Goal: Task Accomplishment & Management: Manage account settings

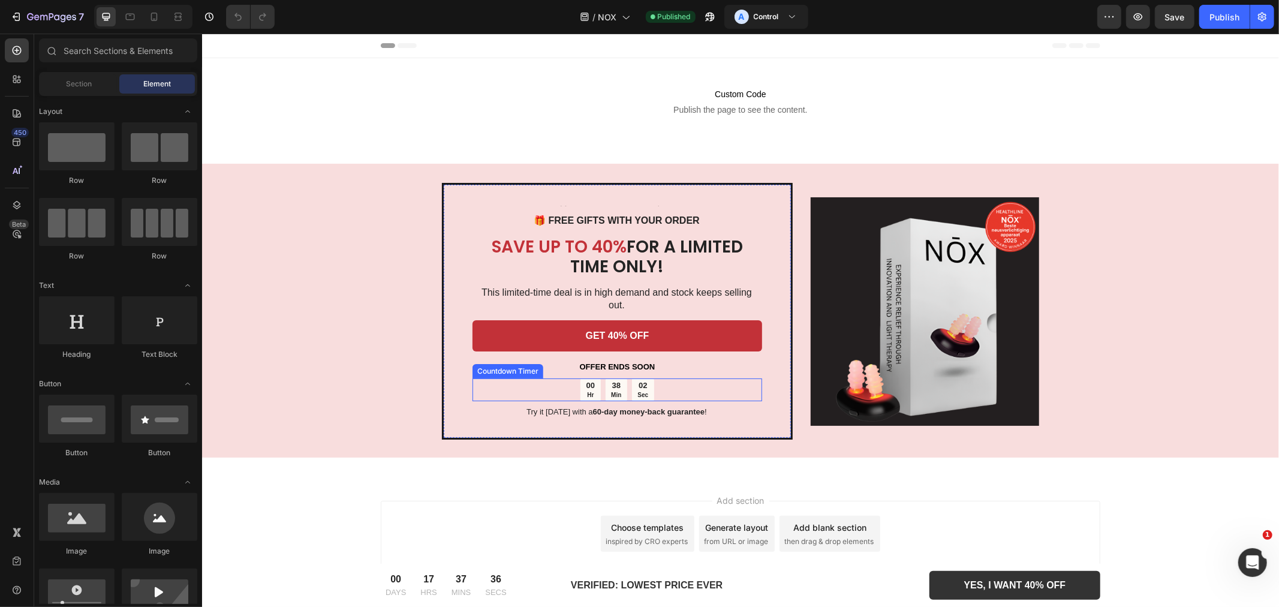
click at [636, 379] on div "02 Sec" at bounding box center [642, 389] width 22 height 23
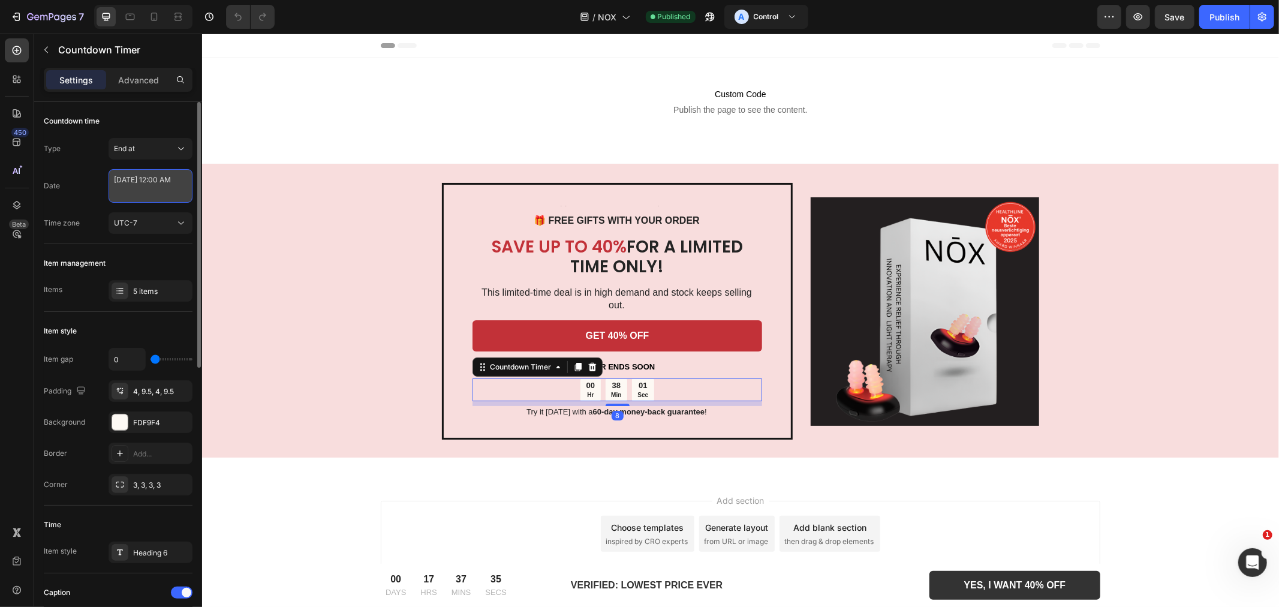
click at [162, 197] on textarea "[DATE] 12:00 AM" at bounding box center [151, 186] width 84 height 34
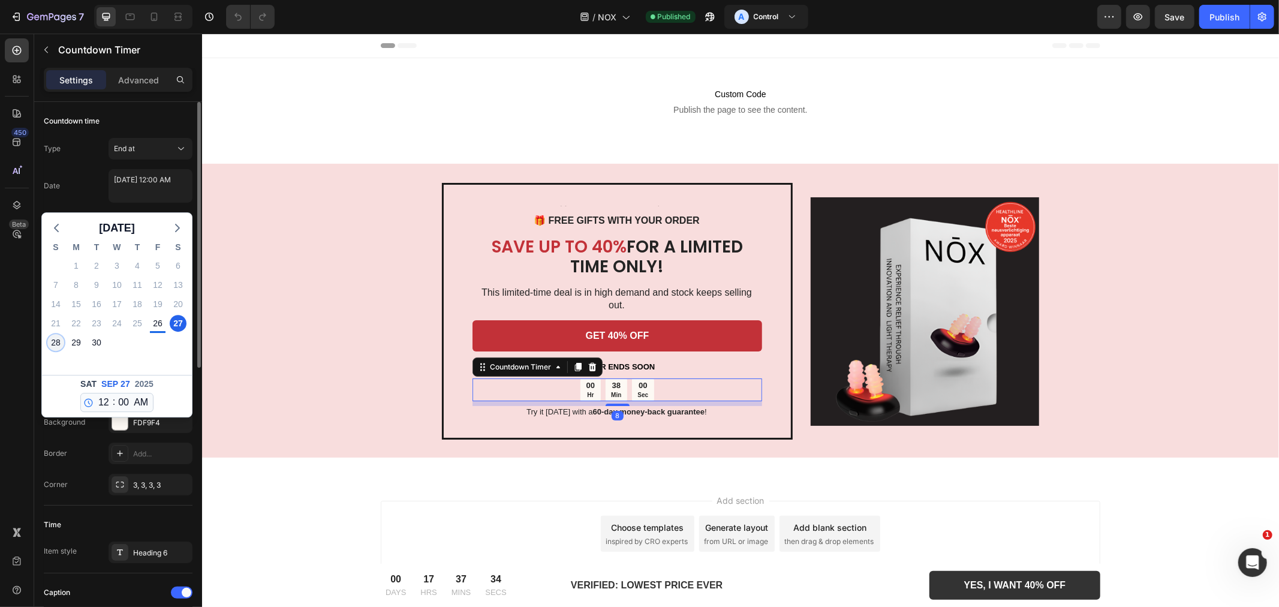
click at [52, 343] on div "28" at bounding box center [55, 342] width 17 height 17
type textarea "[DATE] 12:00 AM"
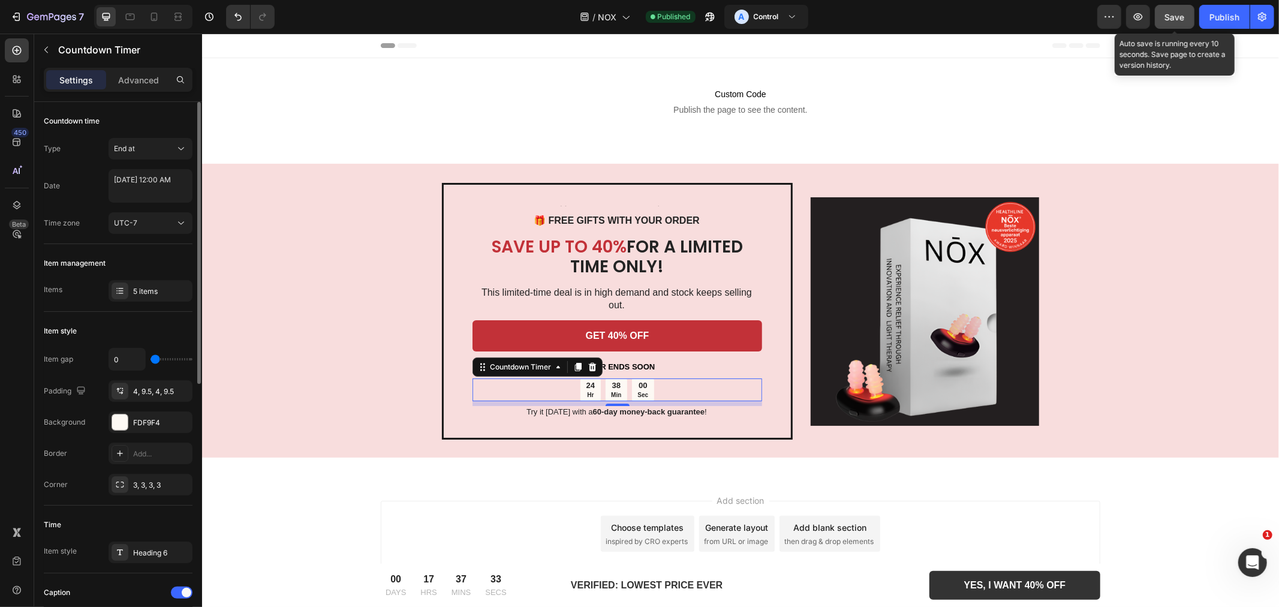
click at [1188, 11] on button "Save" at bounding box center [1175, 17] width 40 height 24
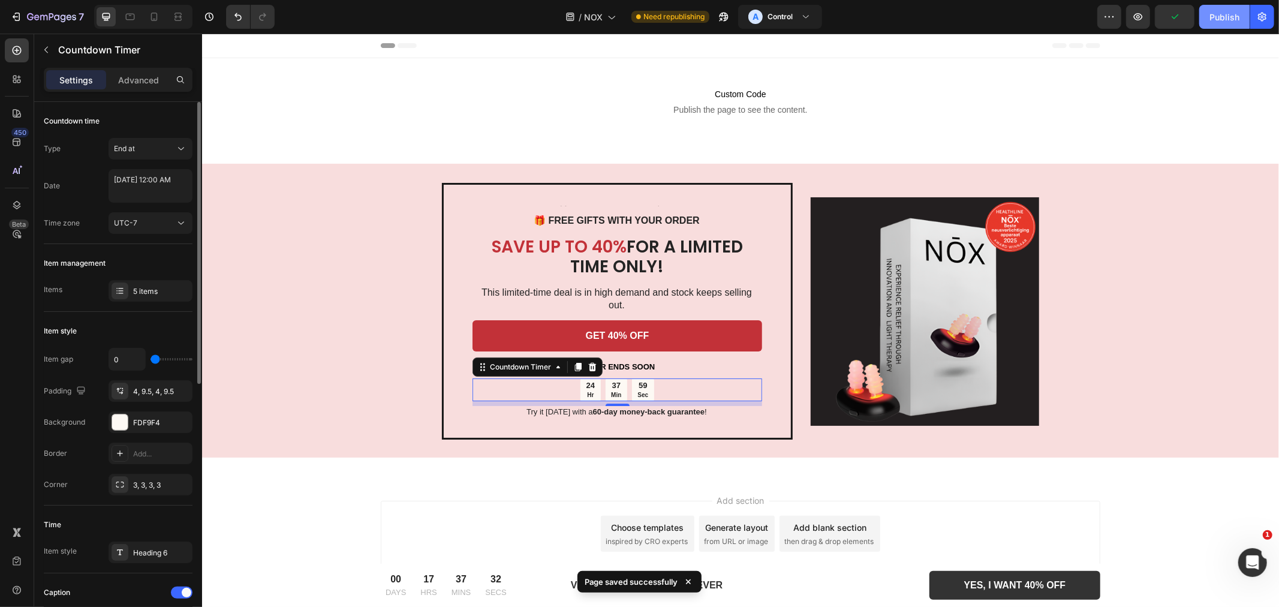
click at [1239, 21] on button "Publish" at bounding box center [1224, 17] width 50 height 24
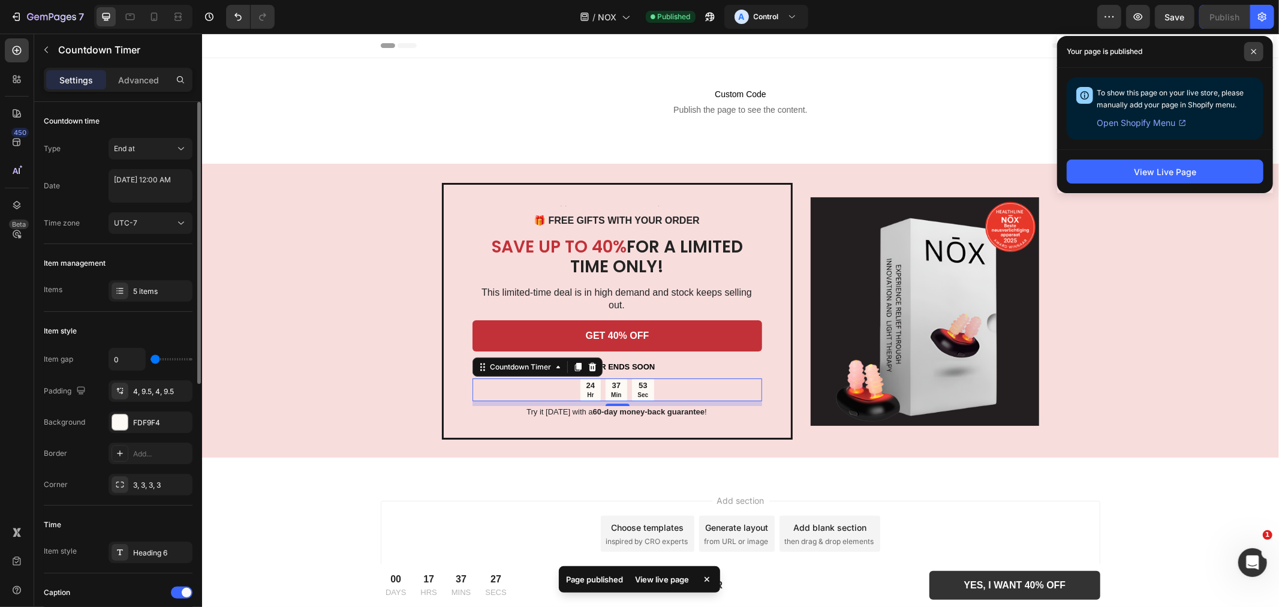
drag, startPoint x: 1254, startPoint y: 53, endPoint x: 755, endPoint y: 20, distance: 499.8
click at [1254, 53] on icon at bounding box center [1254, 52] width 6 height 6
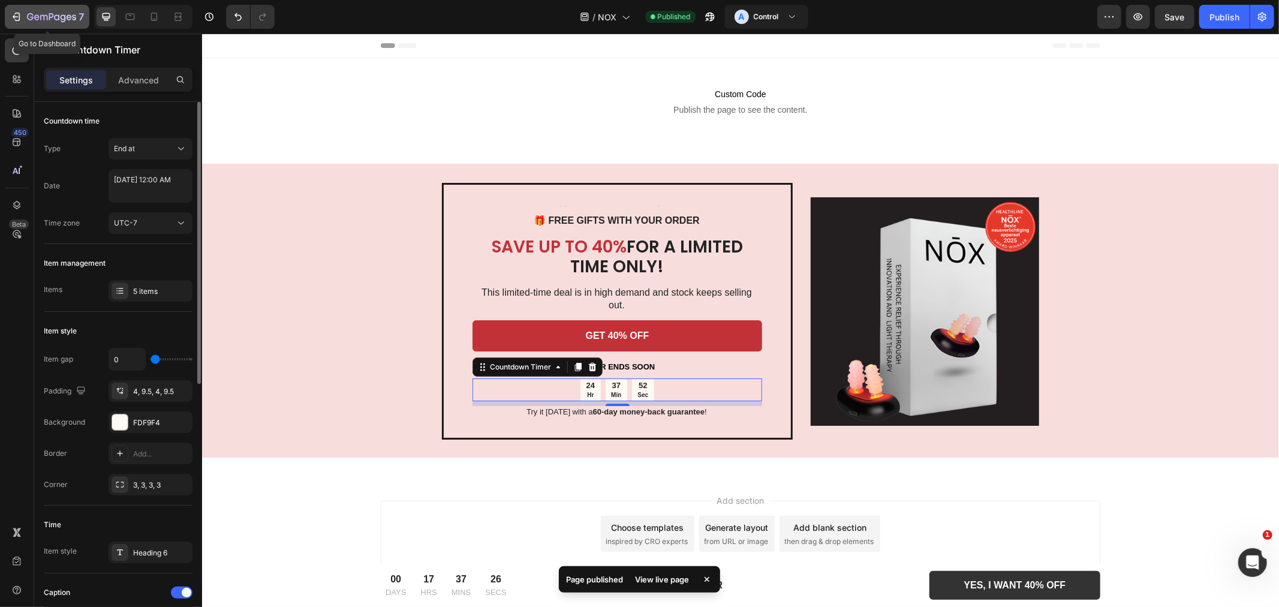
click at [23, 18] on div "7" at bounding box center [47, 17] width 74 height 14
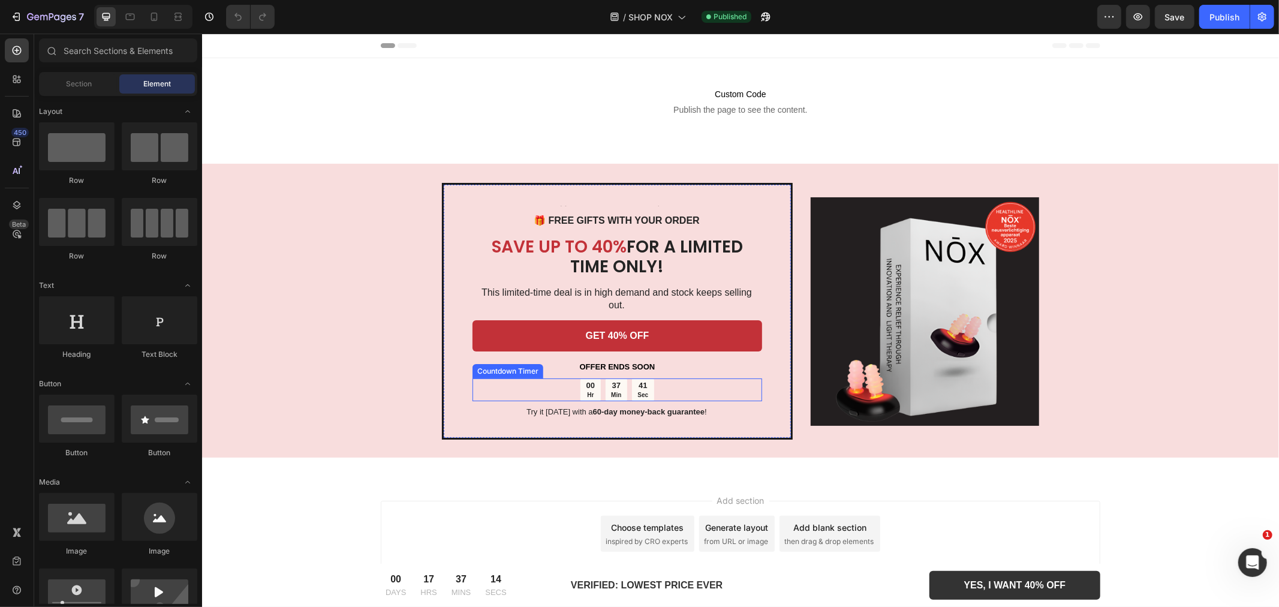
click at [595, 378] on div "00 Hr" at bounding box center [590, 389] width 20 height 23
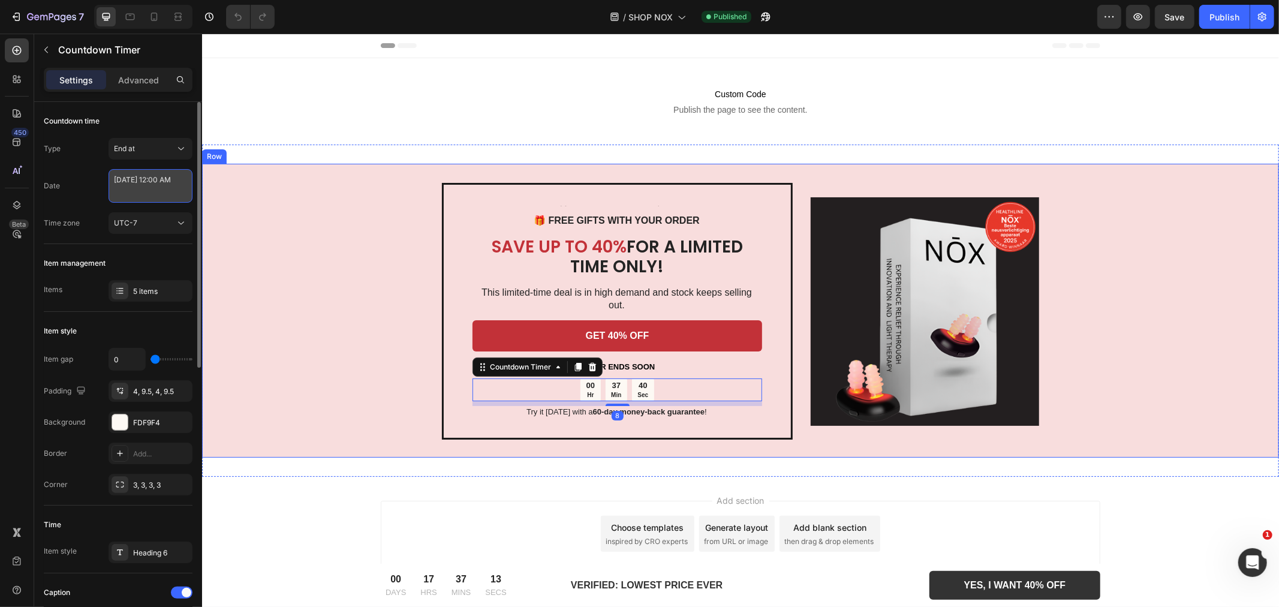
click at [164, 194] on textarea "[DATE] 12:00 AM" at bounding box center [151, 186] width 84 height 34
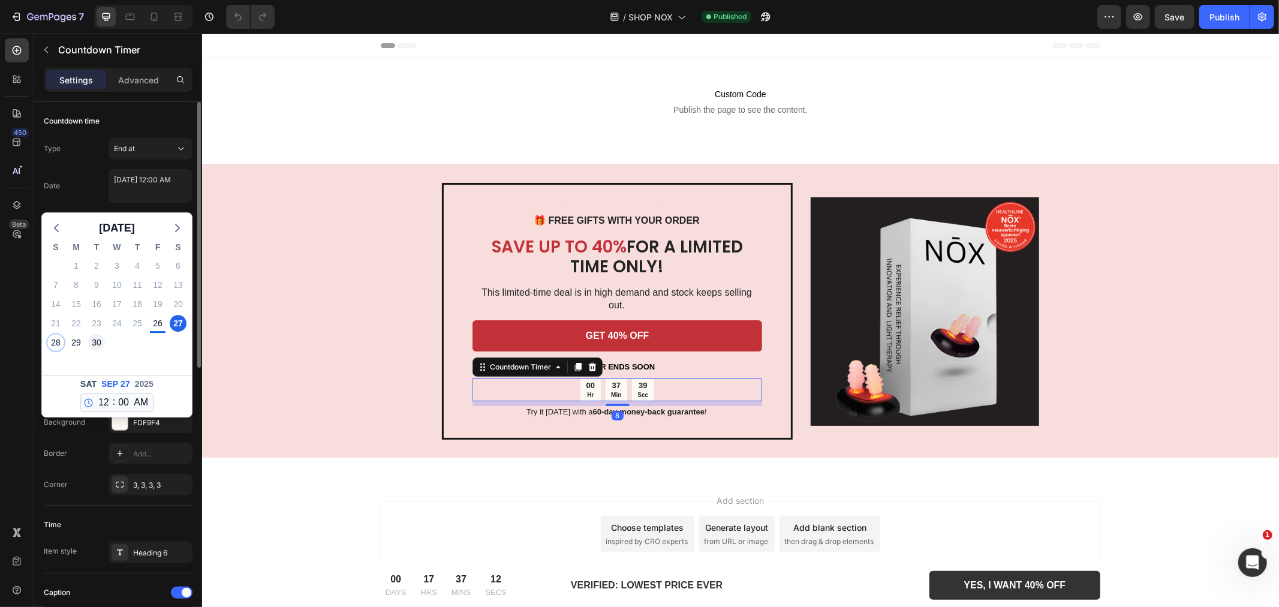
drag, startPoint x: 57, startPoint y: 339, endPoint x: 94, endPoint y: 337, distance: 36.6
click at [58, 339] on div "28" at bounding box center [55, 342] width 17 height 17
type textarea "[DATE] 12:00 AM"
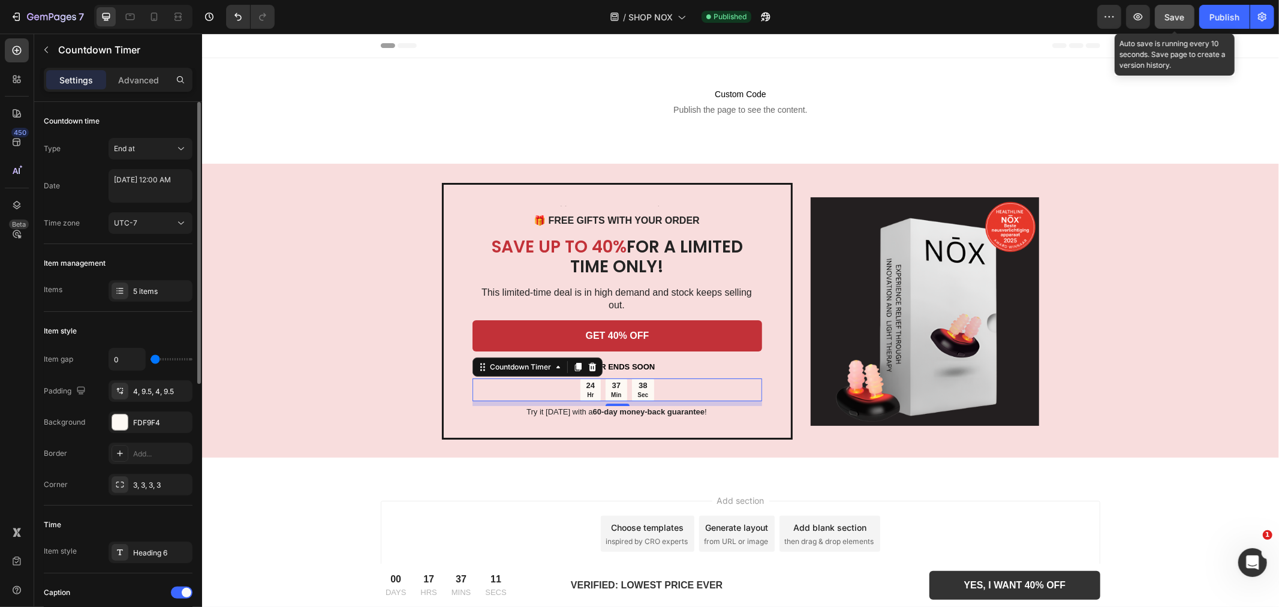
click at [1171, 5] on button "Save" at bounding box center [1175, 17] width 40 height 24
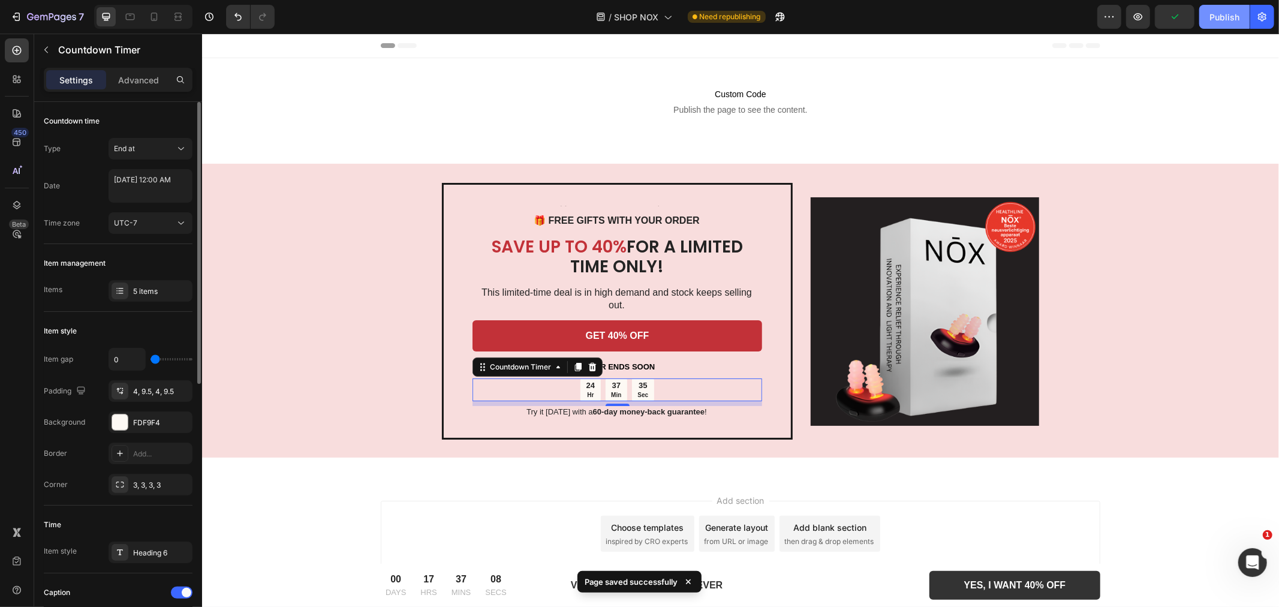
click at [1231, 17] on div "Publish" at bounding box center [1224, 17] width 30 height 13
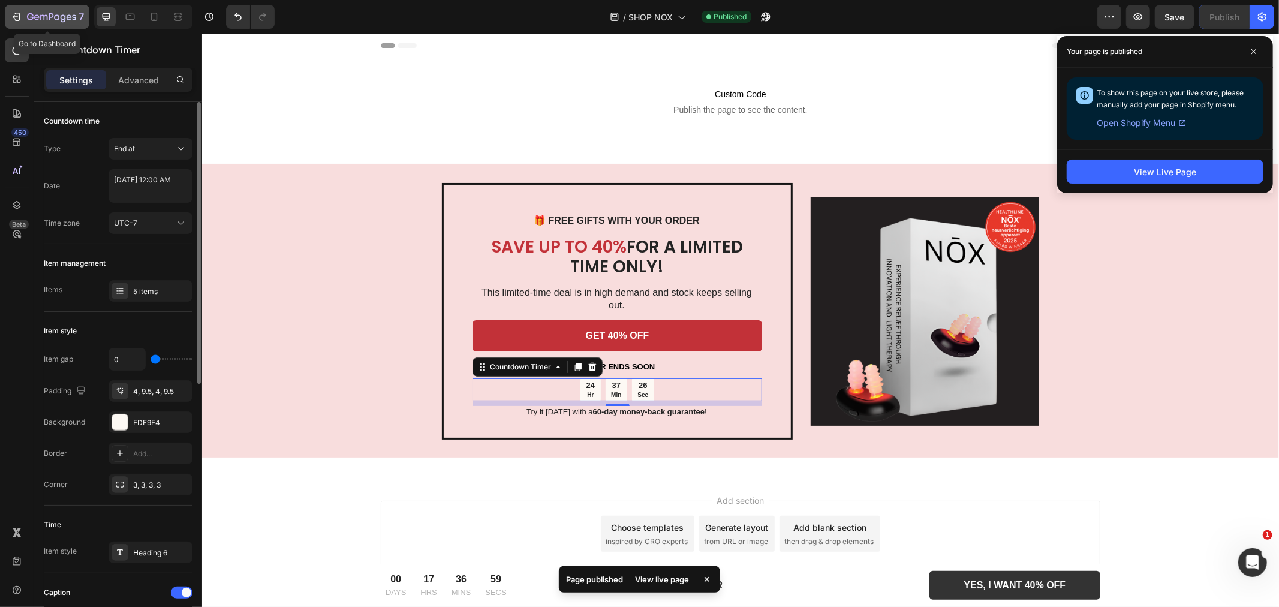
click at [22, 13] on icon "button" at bounding box center [16, 17] width 12 height 12
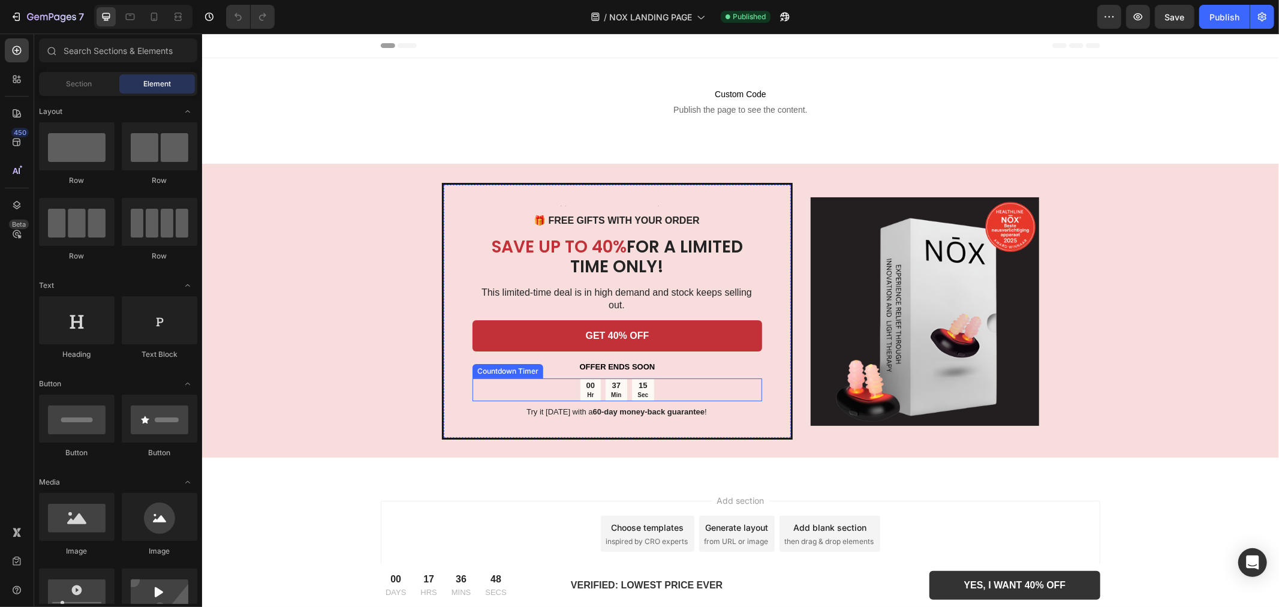
click at [597, 378] on div "00 Hr" at bounding box center [590, 389] width 20 height 23
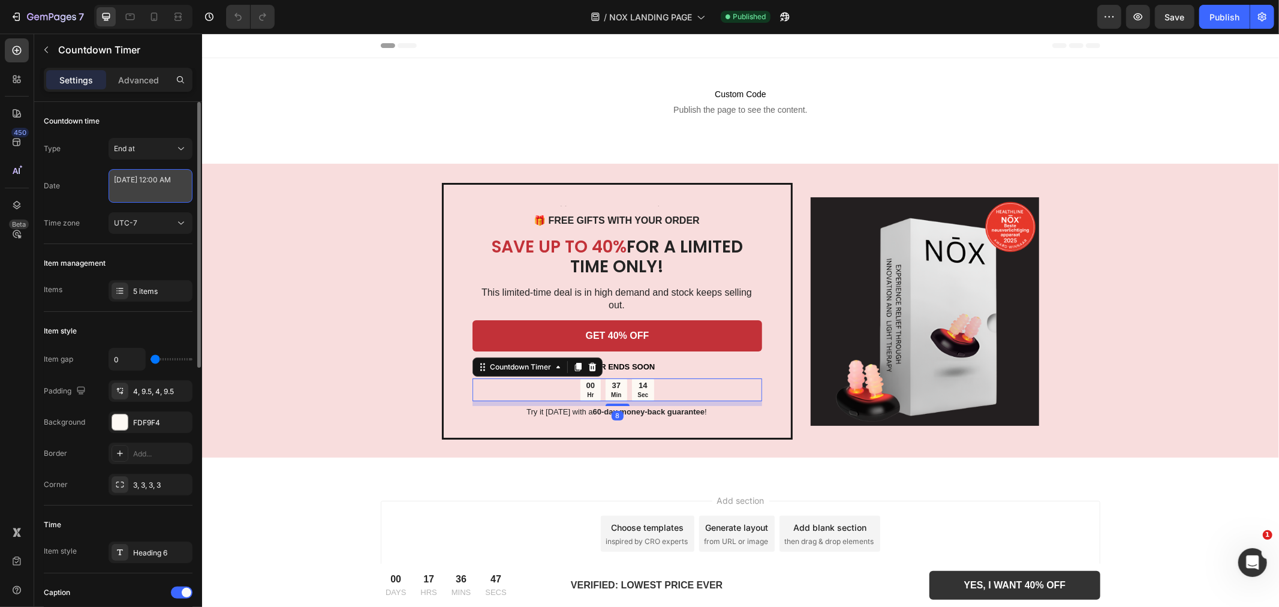
click at [128, 180] on textarea "[DATE] 12:00 AM" at bounding box center [151, 186] width 84 height 34
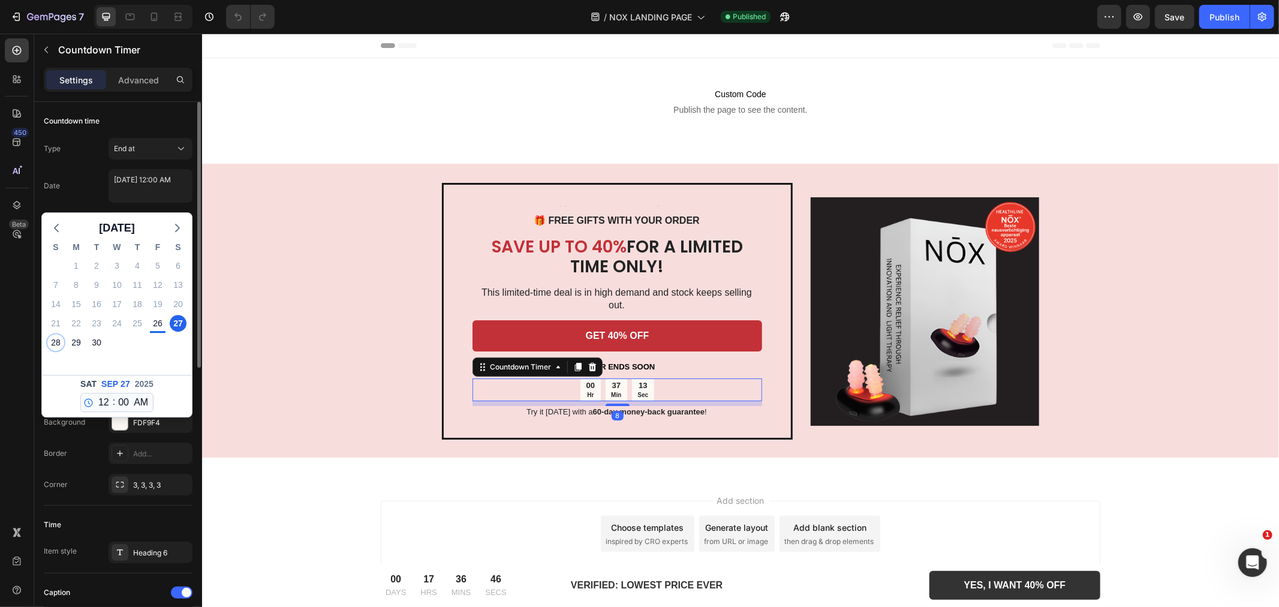
click at [57, 342] on div "28" at bounding box center [55, 342] width 17 height 17
type textarea "[DATE] 12:00 AM"
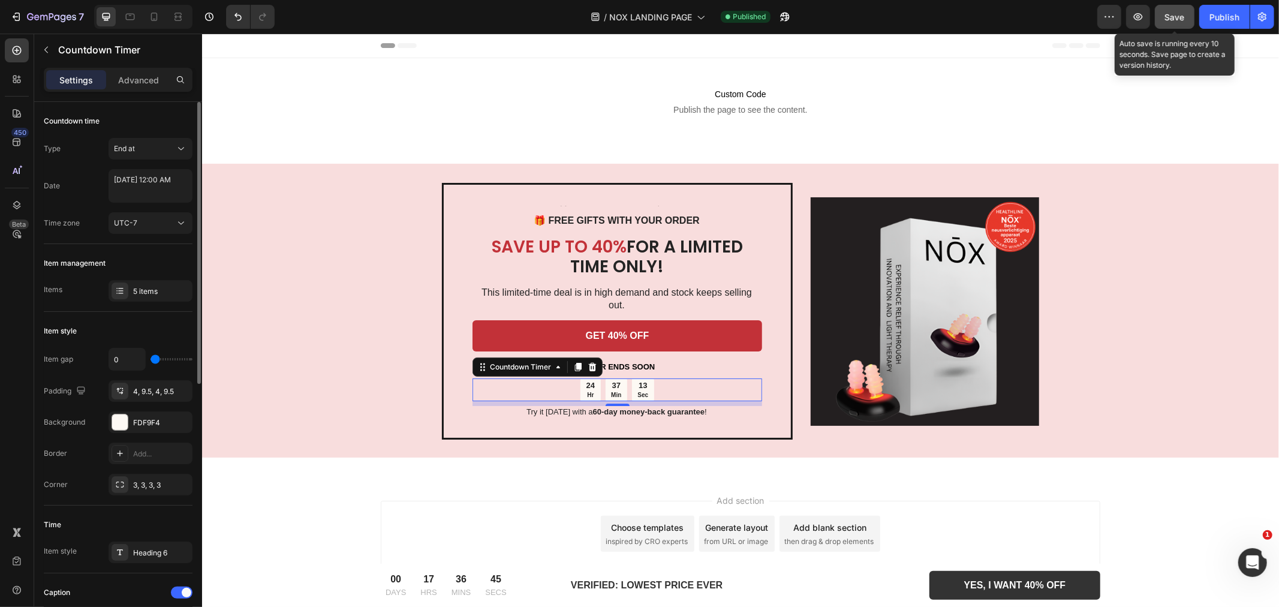
click at [1179, 13] on span "Save" at bounding box center [1175, 17] width 20 height 10
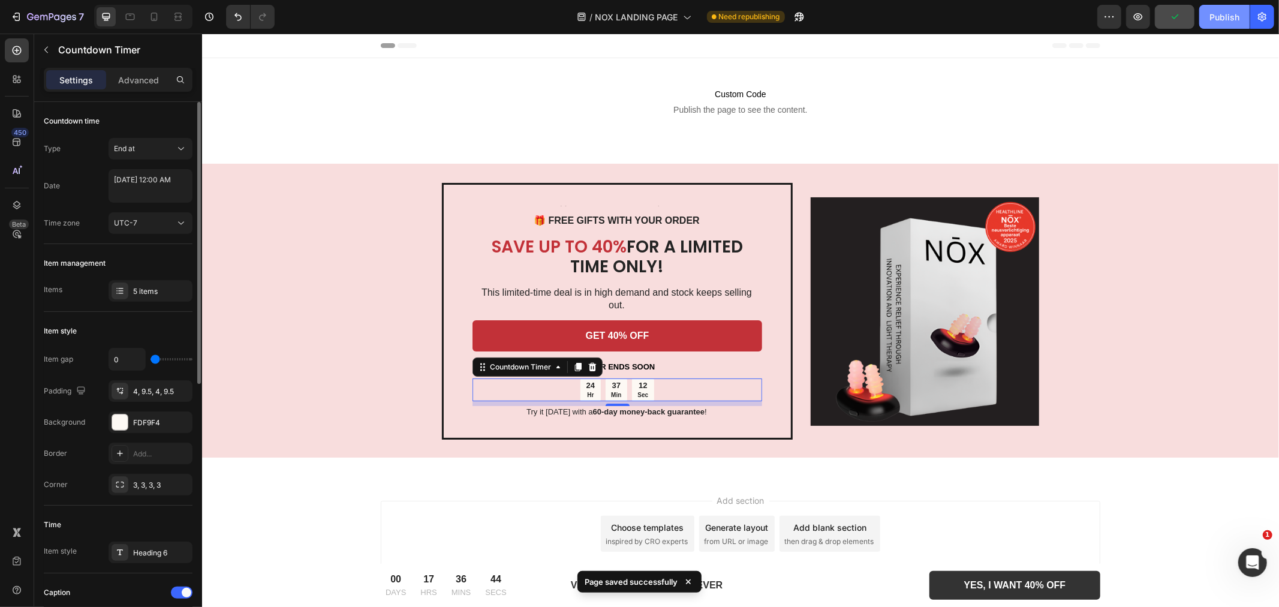
click at [1230, 14] on div "Publish" at bounding box center [1224, 17] width 30 height 13
drag, startPoint x: 402, startPoint y: 8, endPoint x: 785, endPoint y: 27, distance: 383.5
click at [403, 8] on div "/ NOX LANDING PAGE Need republishing" at bounding box center [690, 17] width 813 height 24
click at [953, 12] on div "/ NOX LANDING PAGE Need republishing" at bounding box center [690, 17] width 813 height 24
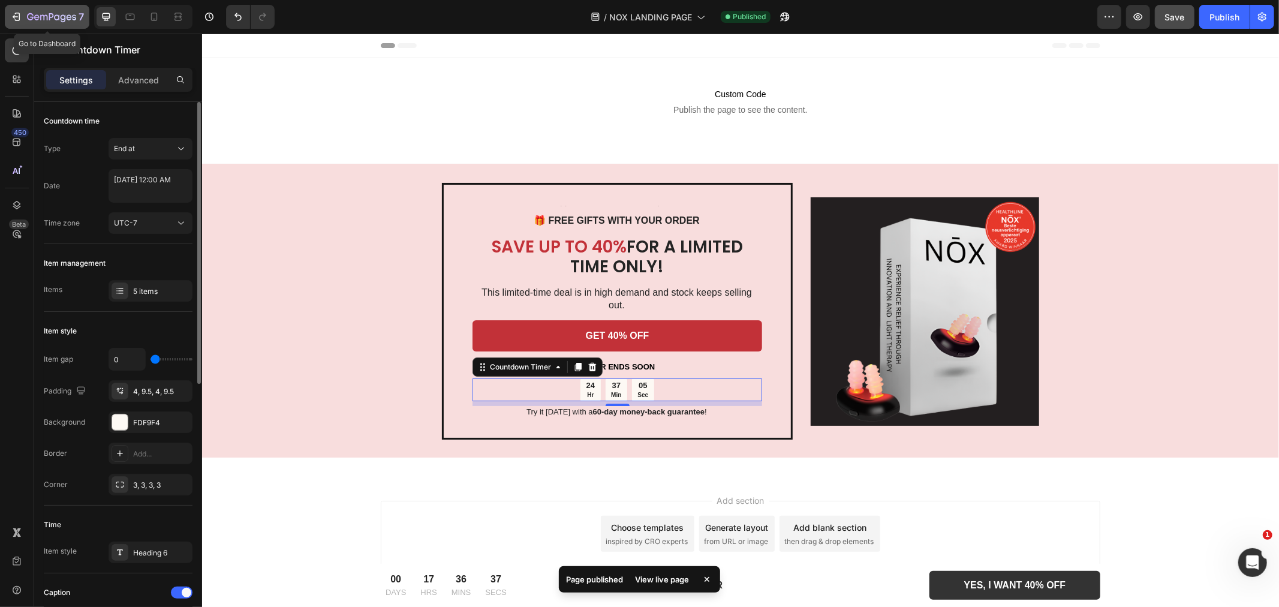
click at [32, 13] on icon "button" at bounding box center [51, 18] width 49 height 10
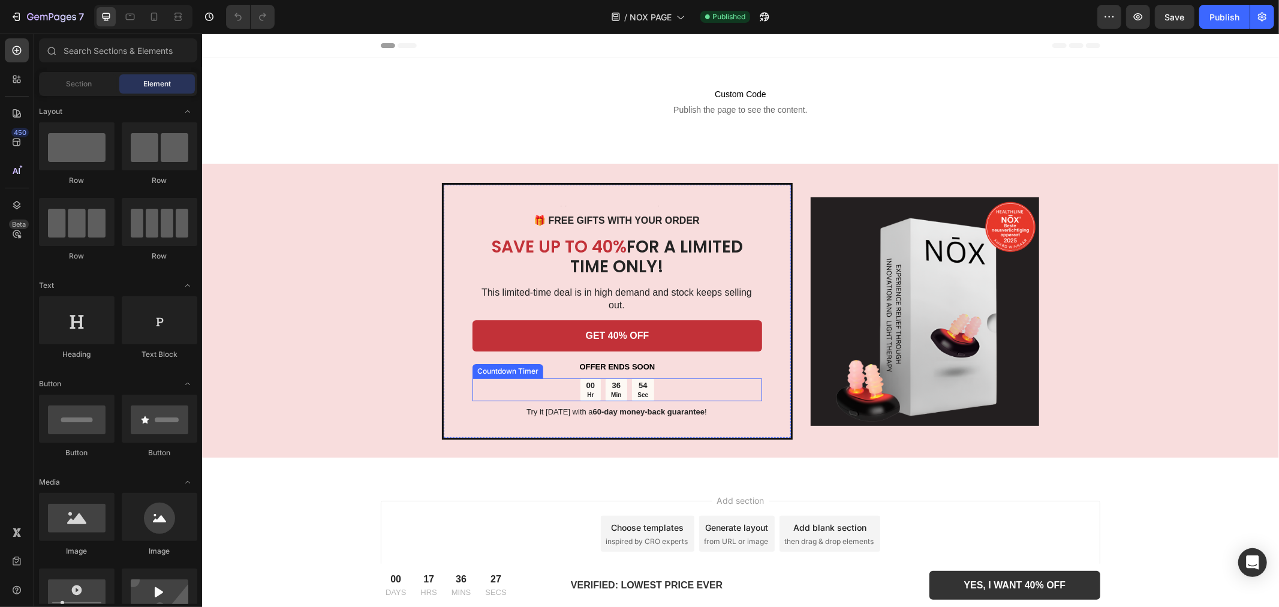
click at [627, 379] on div "00 Hr 36 Min 54 Sec" at bounding box center [616, 389] width 73 height 23
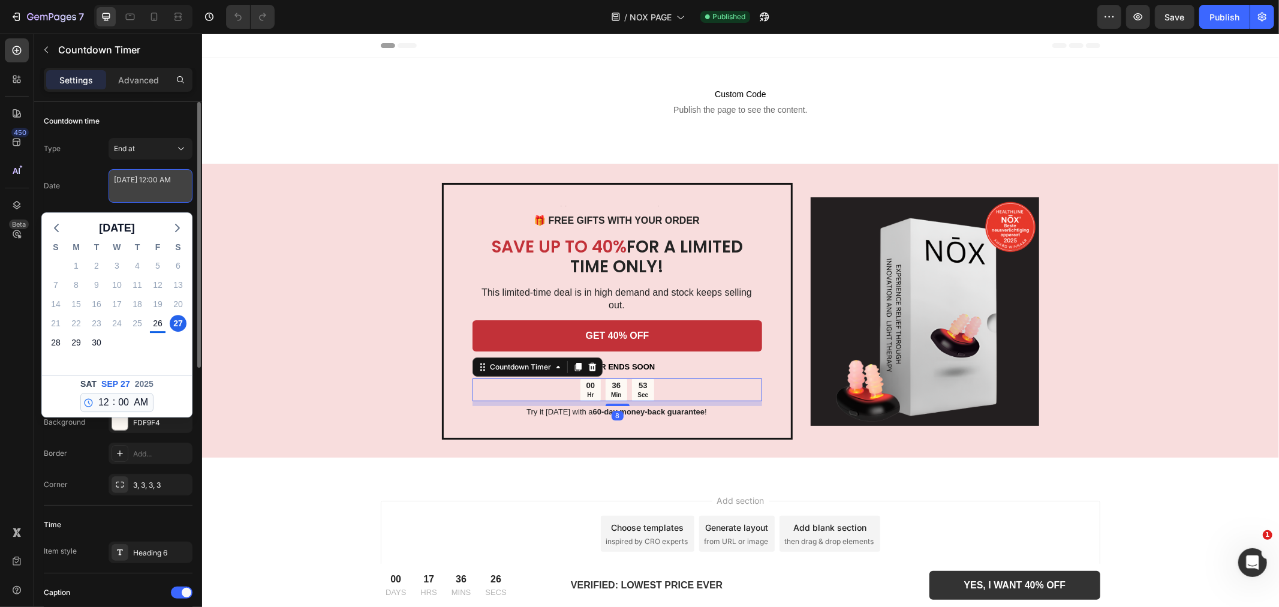
click at [141, 186] on textarea "[DATE] 12:00 AM" at bounding box center [151, 186] width 84 height 34
click at [54, 344] on div "28" at bounding box center [55, 342] width 17 height 17
type textarea "[DATE] 12:00 AM"
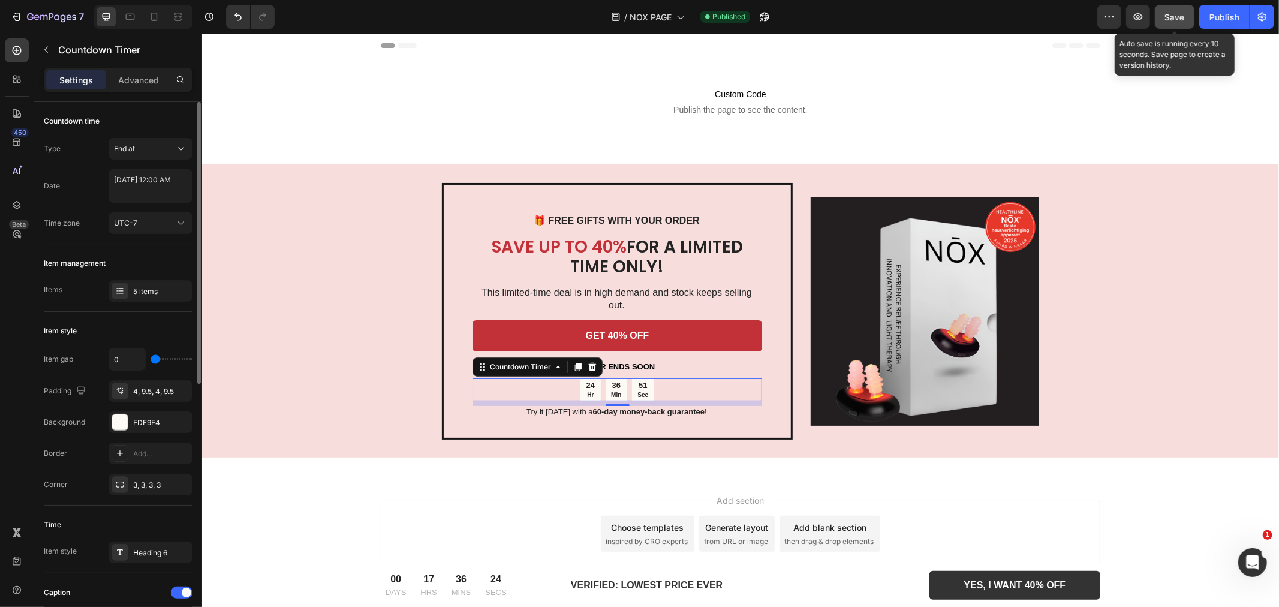
click at [1188, 14] on button "Save" at bounding box center [1175, 17] width 40 height 24
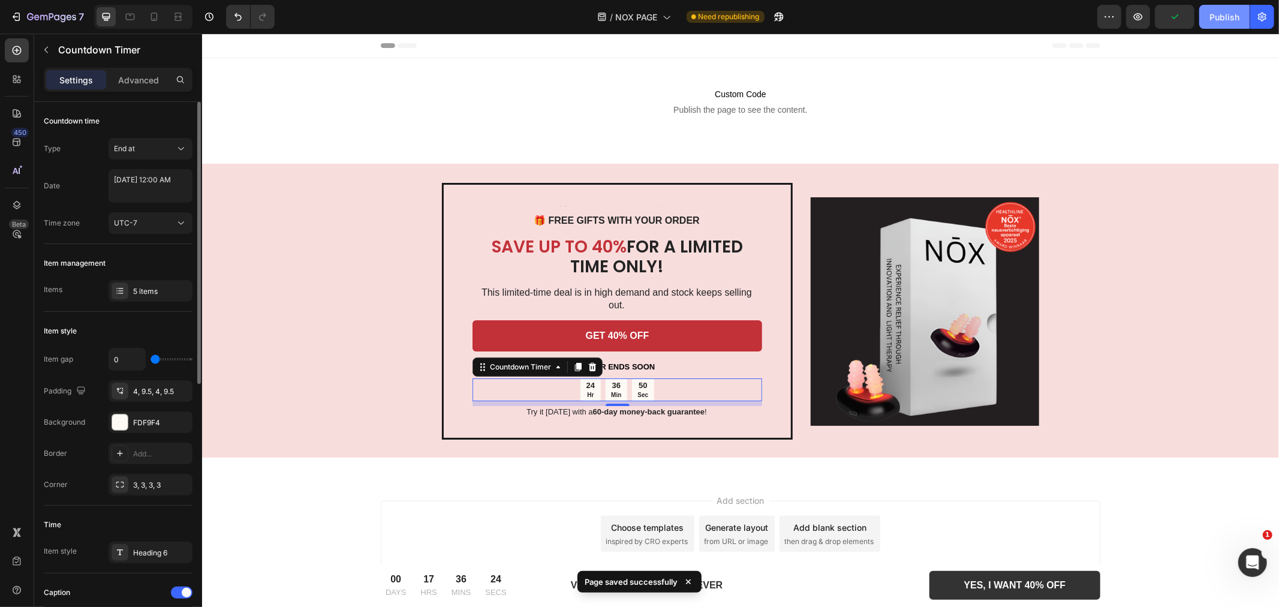
click at [1213, 6] on button "Publish" at bounding box center [1224, 17] width 50 height 24
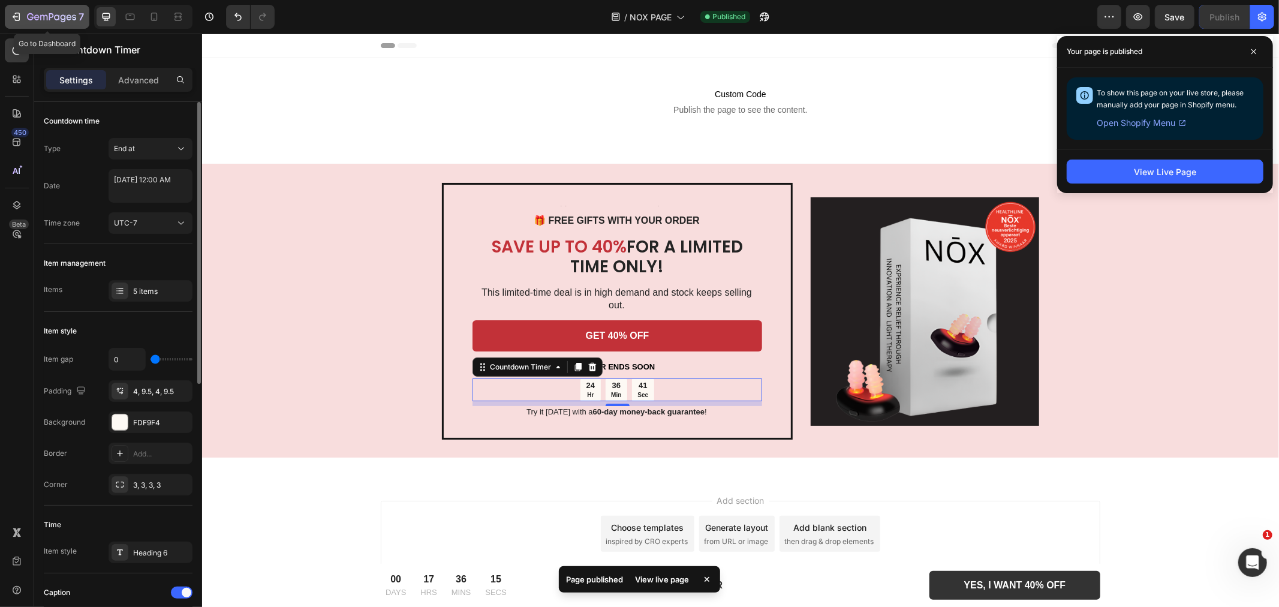
click at [16, 27] on button "7" at bounding box center [47, 17] width 85 height 24
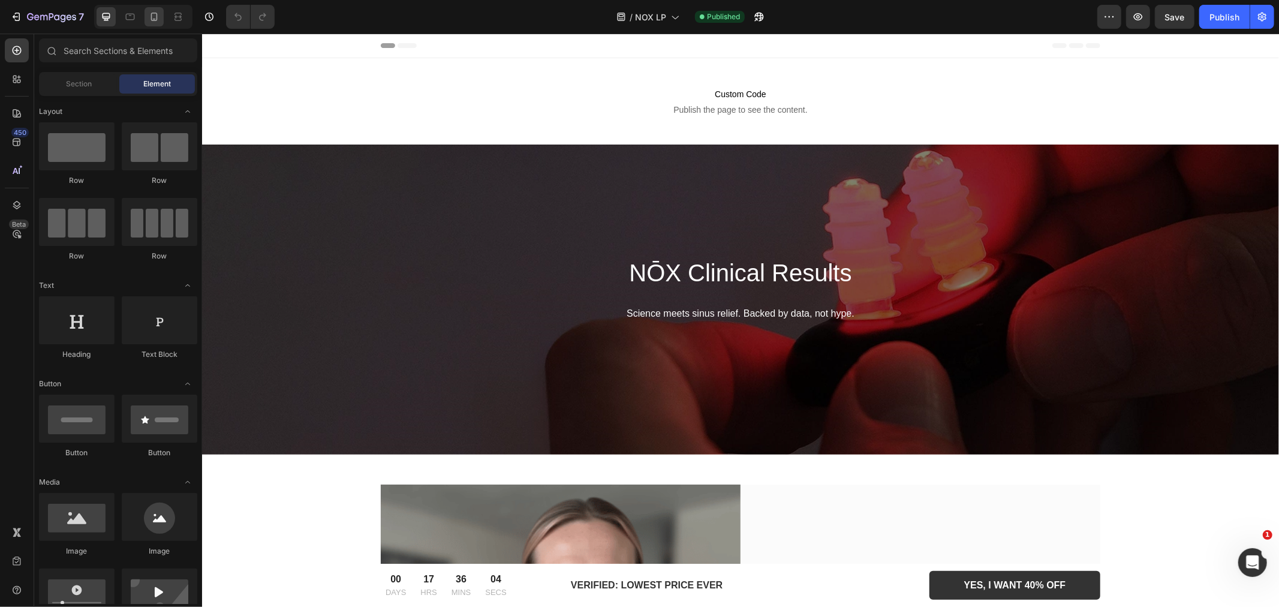
click at [149, 20] on icon at bounding box center [154, 17] width 12 height 12
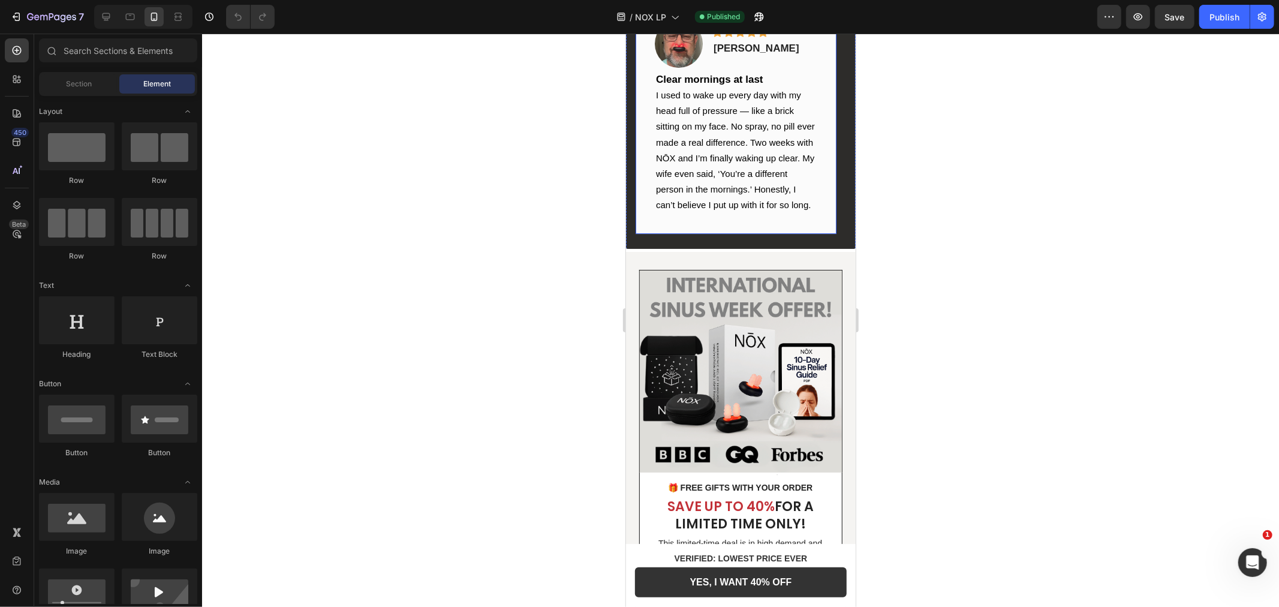
scroll to position [3540, 0]
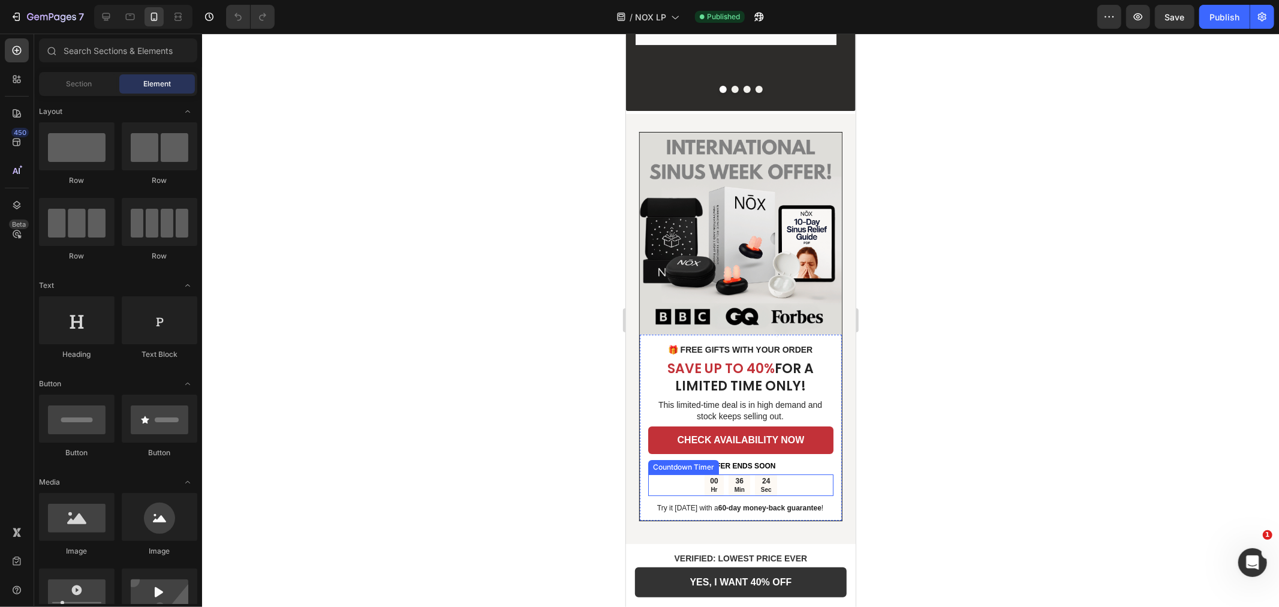
click at [754, 474] on div "24 Sec" at bounding box center [765, 485] width 22 height 22
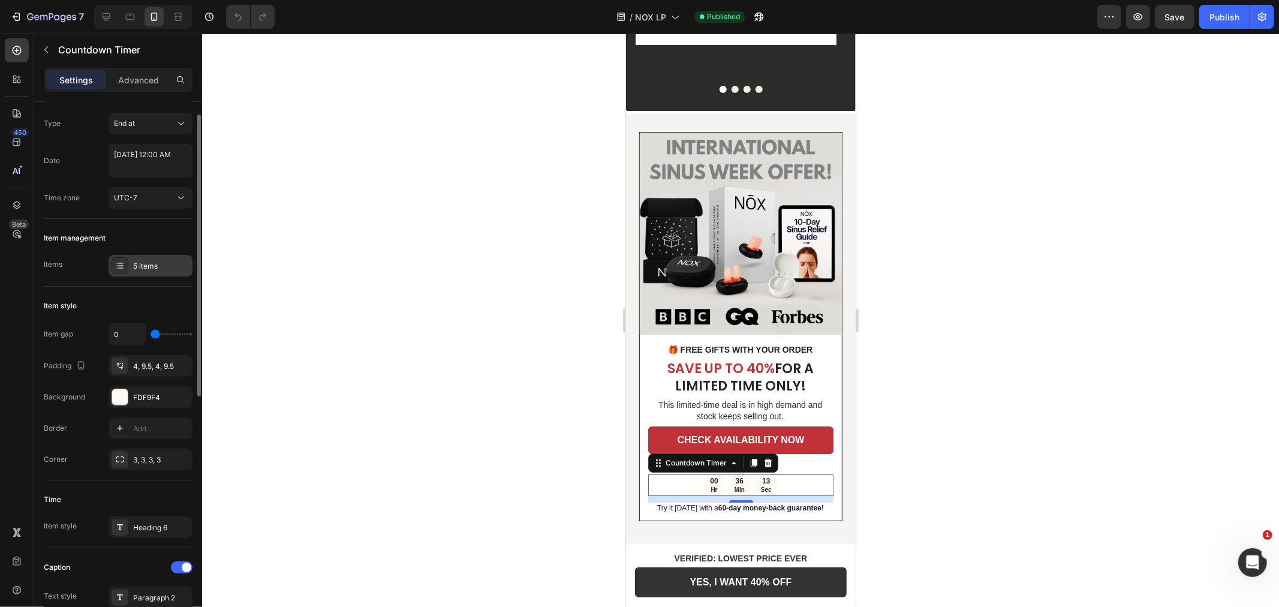
scroll to position [0, 0]
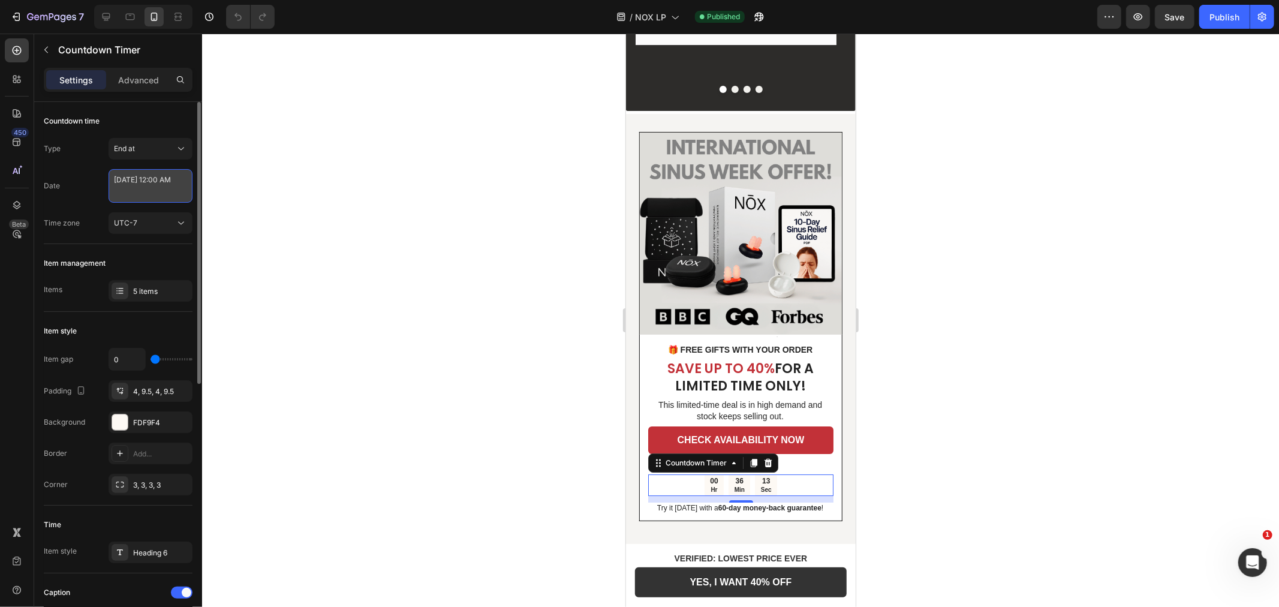
click at [132, 185] on textarea "[DATE] 12:00 AM" at bounding box center [151, 186] width 84 height 34
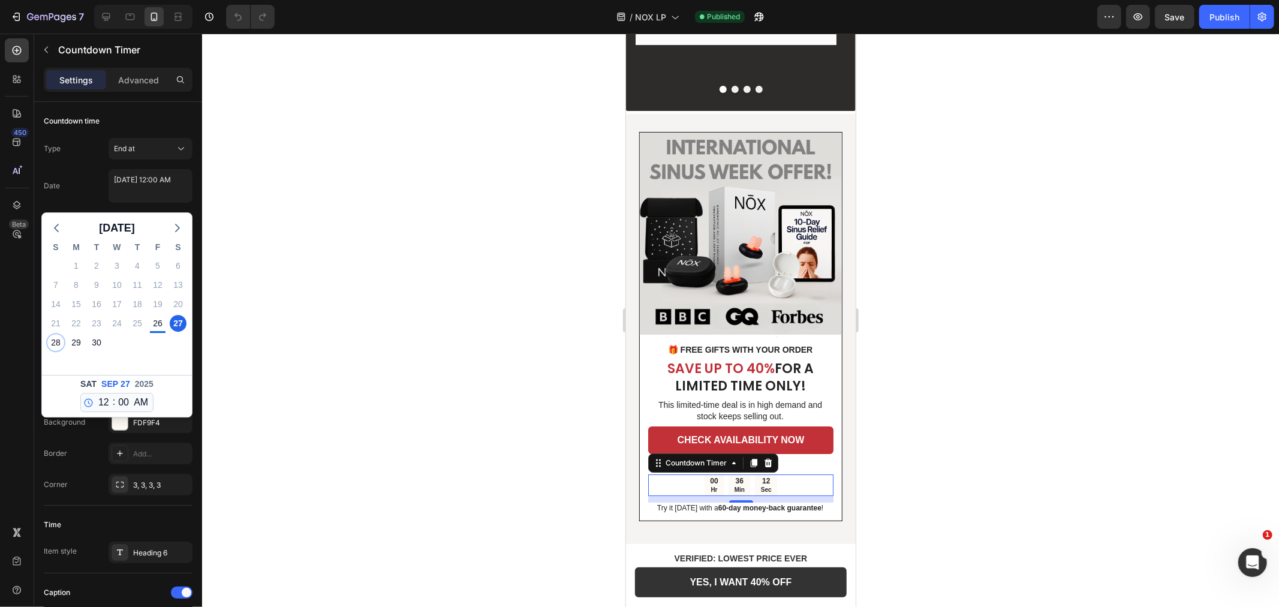
drag, startPoint x: 48, startPoint y: 342, endPoint x: 448, endPoint y: 309, distance: 401.9
click at [49, 342] on div "28" at bounding box center [55, 342] width 17 height 17
type textarea "[DATE] 12:00 AM"
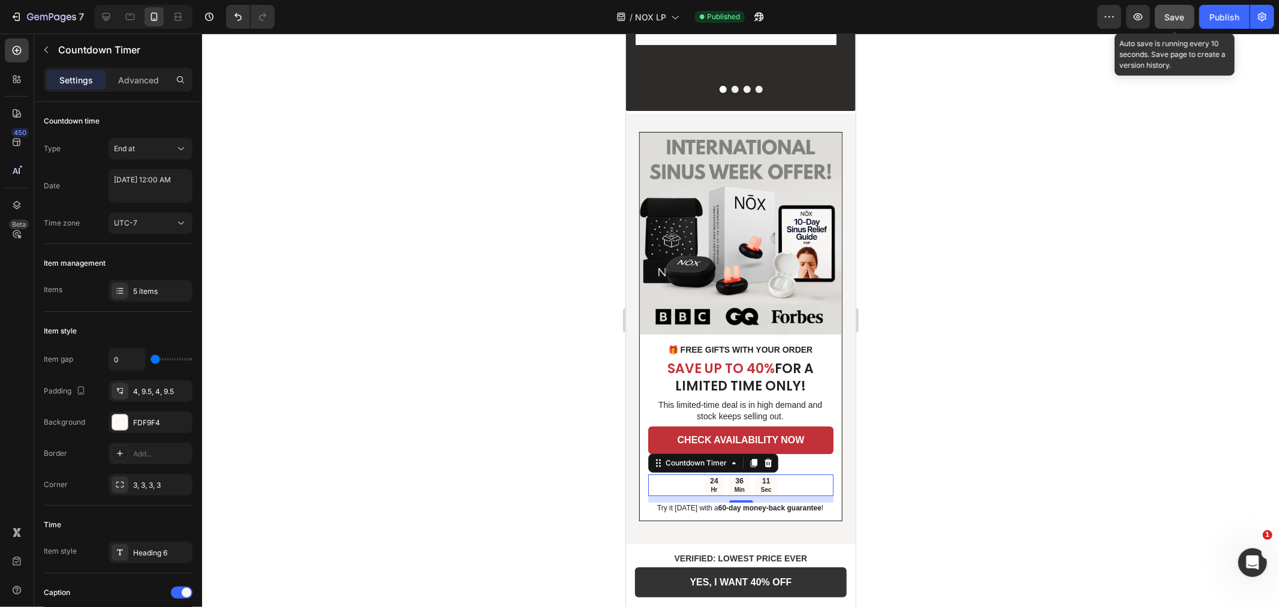
click at [1192, 26] on button "Save" at bounding box center [1175, 17] width 40 height 24
click at [1192, 26] on button "button" at bounding box center [1175, 17] width 40 height 24
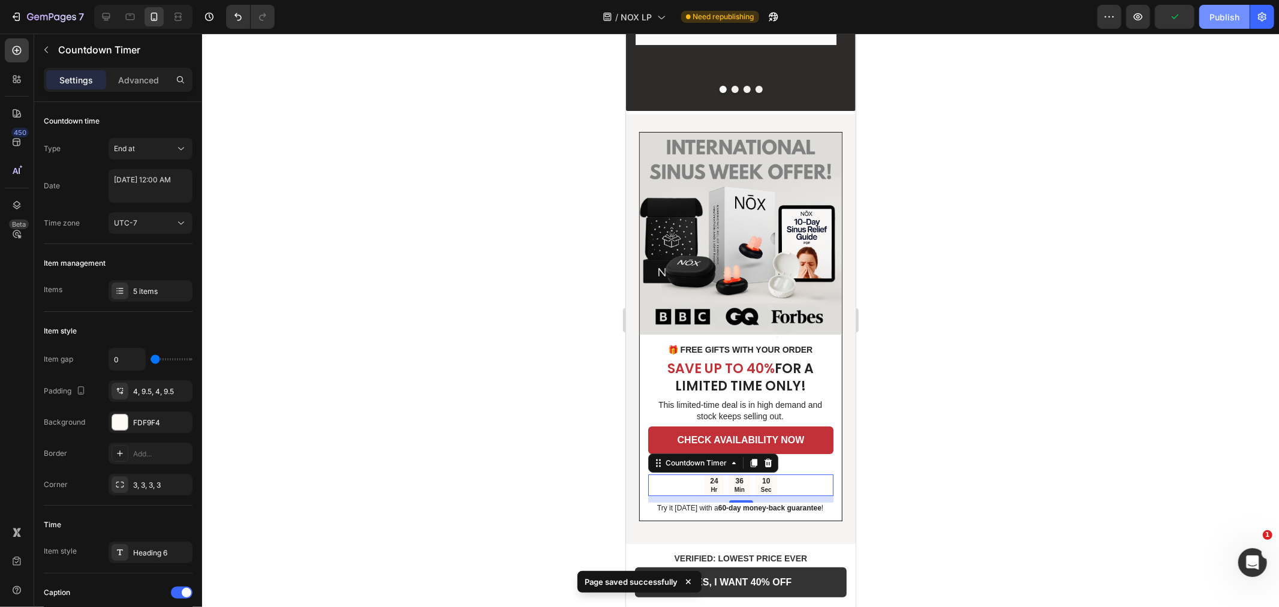
click at [1218, 16] on div "Publish" at bounding box center [1224, 17] width 30 height 13
click at [19, 11] on icon "button" at bounding box center [16, 17] width 12 height 12
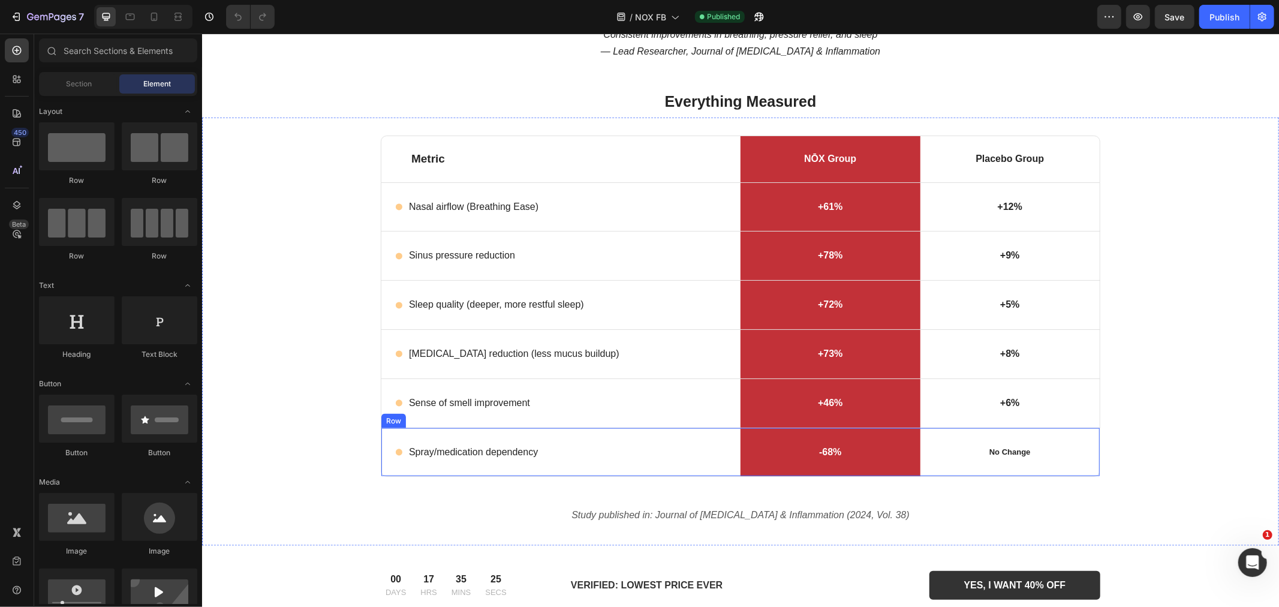
scroll to position [1599, 0]
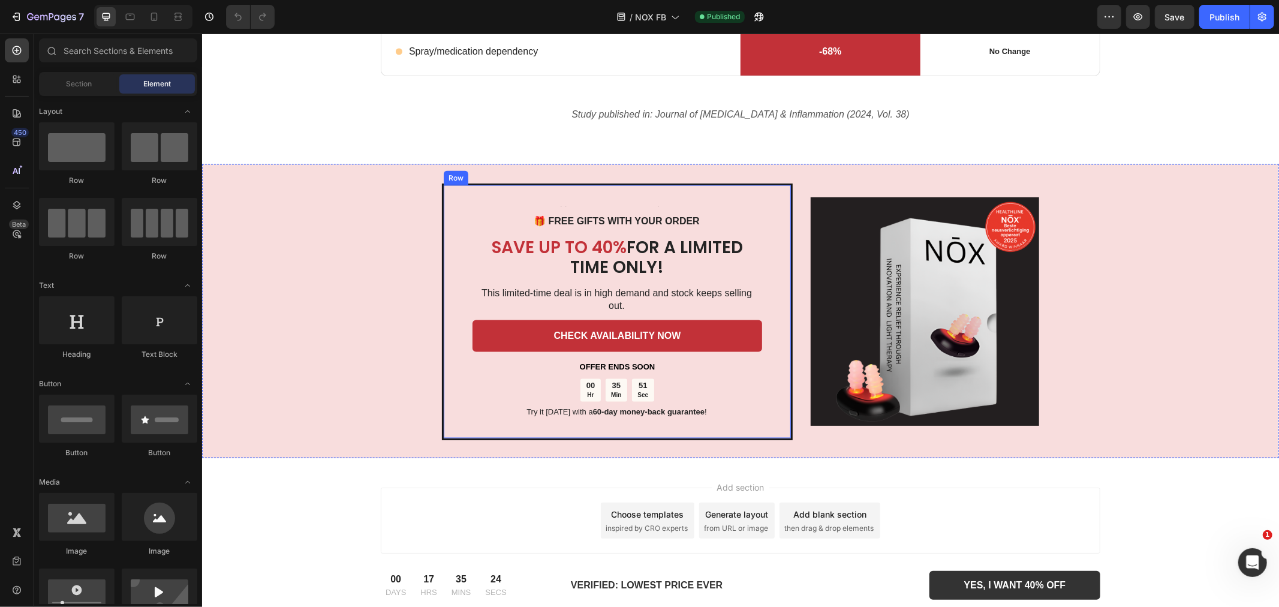
click at [616, 378] on div "35 Min" at bounding box center [616, 389] width 22 height 23
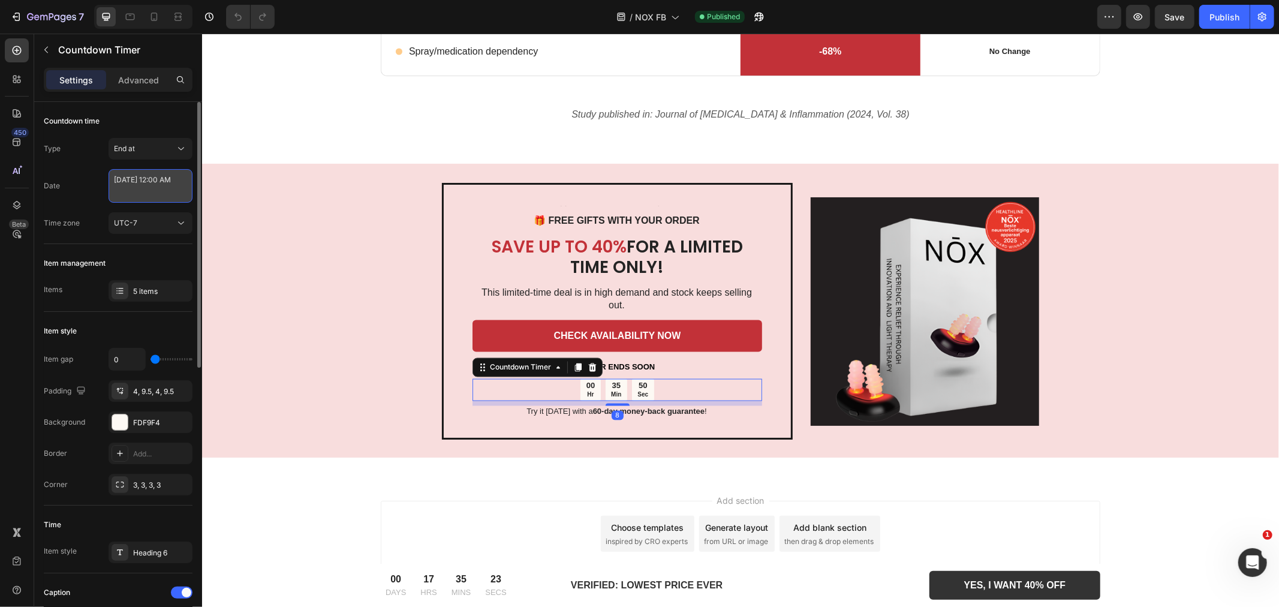
click at [140, 188] on textarea "[DATE] 12:00 AM" at bounding box center [151, 186] width 84 height 34
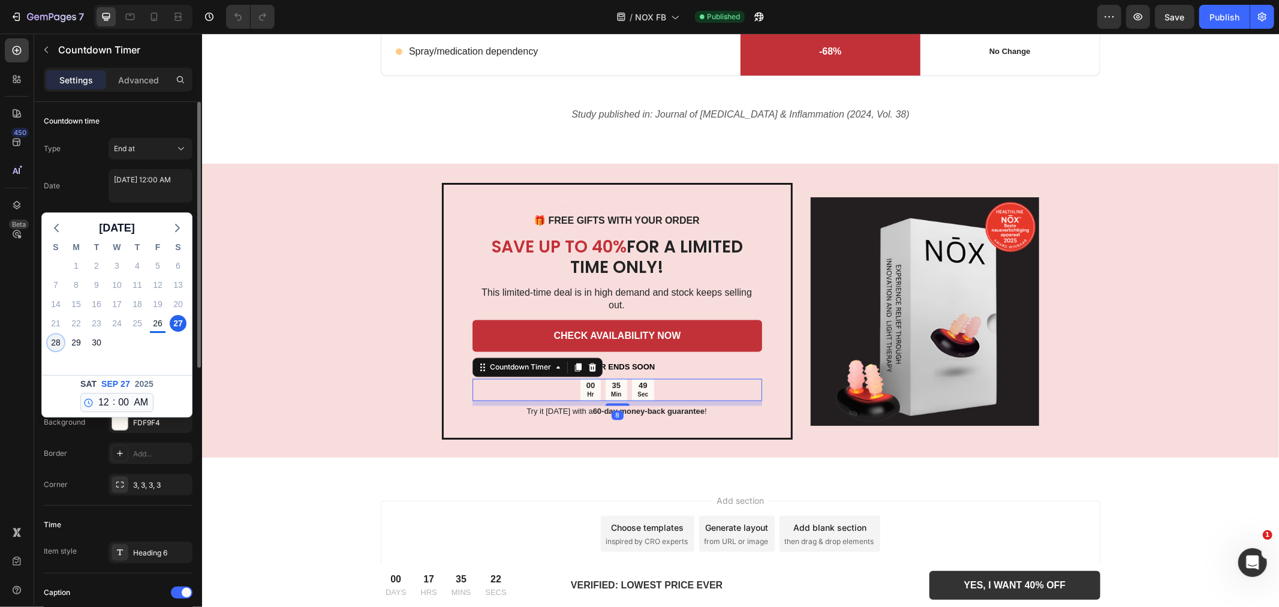
click at [58, 345] on div "28" at bounding box center [55, 342] width 17 height 17
type textarea "[DATE] 12:00 AM"
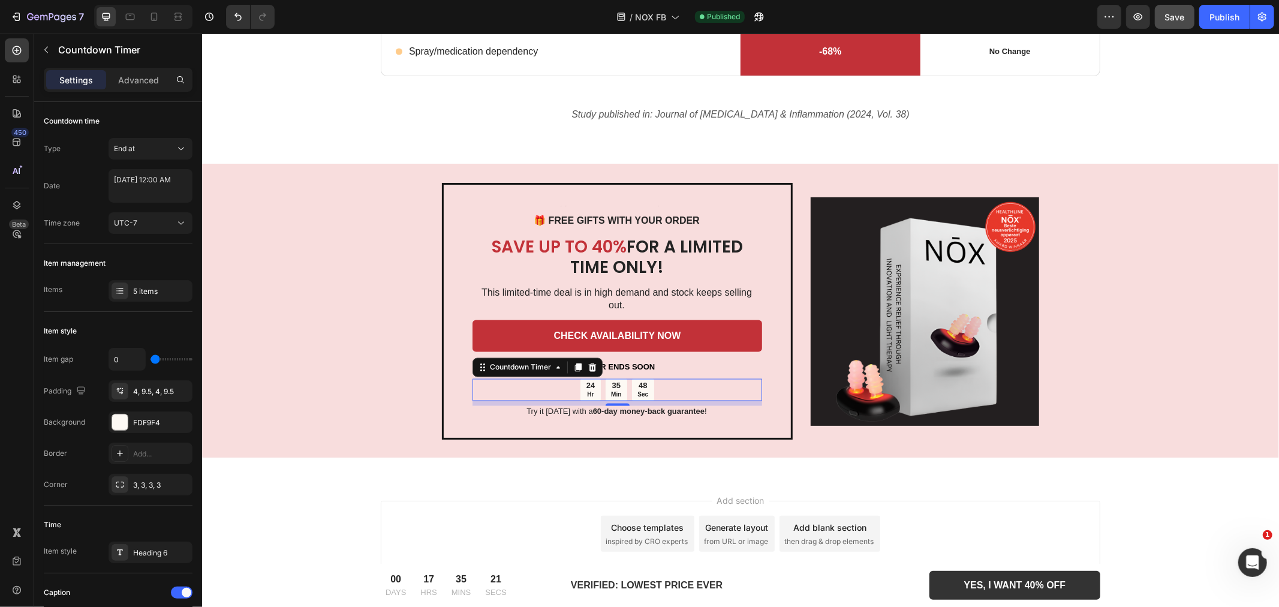
drag, startPoint x: 1173, startPoint y: 16, endPoint x: 1191, endPoint y: 26, distance: 20.4
click at [1173, 17] on span "Save" at bounding box center [1175, 17] width 20 height 10
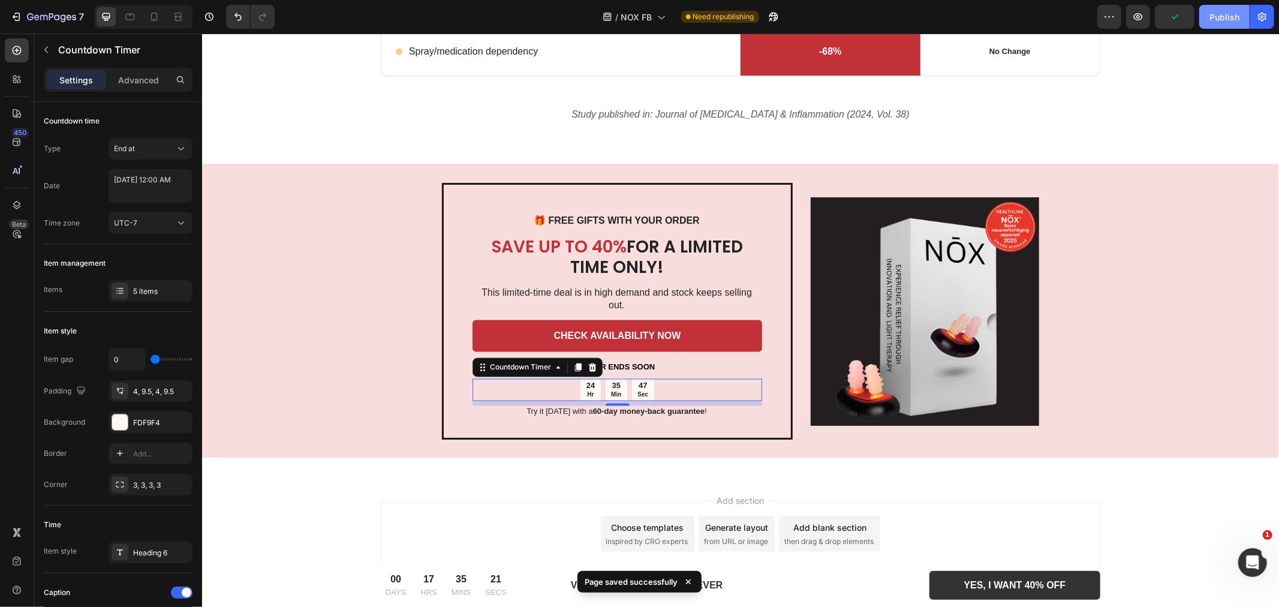
click at [1218, 22] on div "Publish" at bounding box center [1224, 17] width 30 height 13
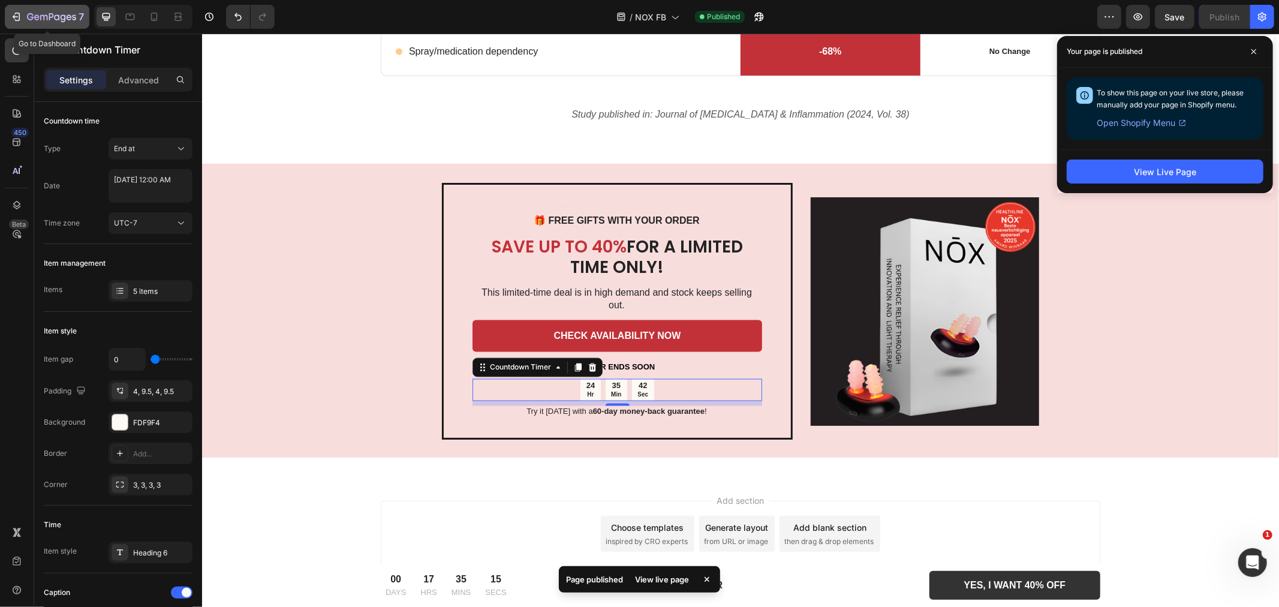
click at [31, 13] on icon "button" at bounding box center [51, 18] width 49 height 10
